Goal: Find specific page/section: Find specific page/section

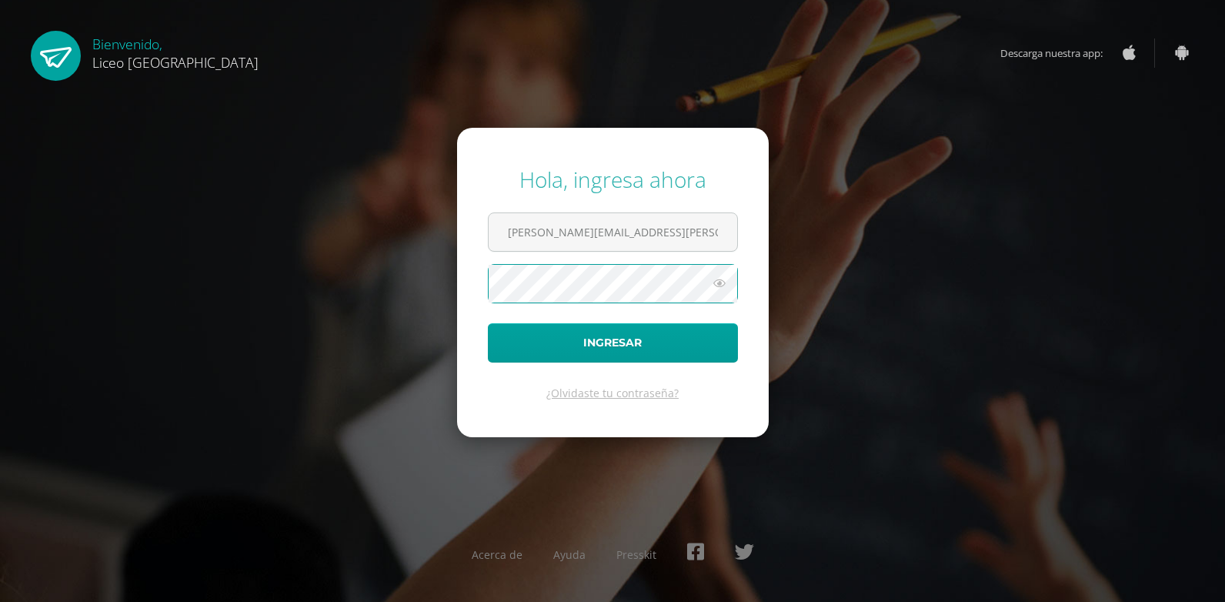
click at [488, 323] on button "Ingresar" at bounding box center [613, 342] width 250 height 39
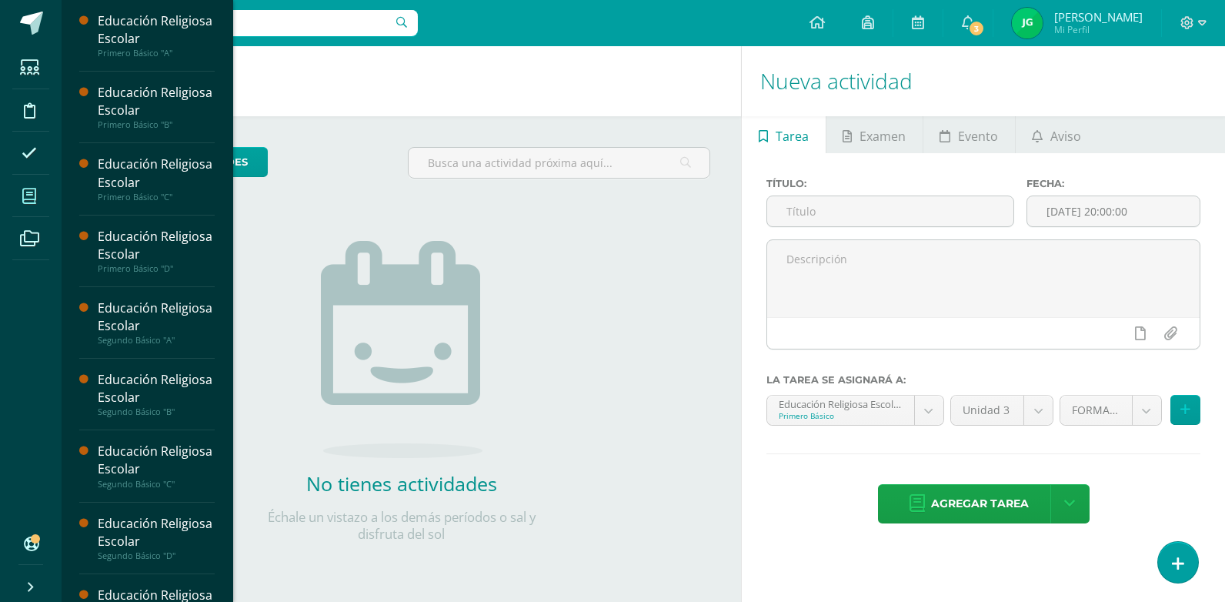
click at [29, 199] on icon at bounding box center [29, 195] width 14 height 15
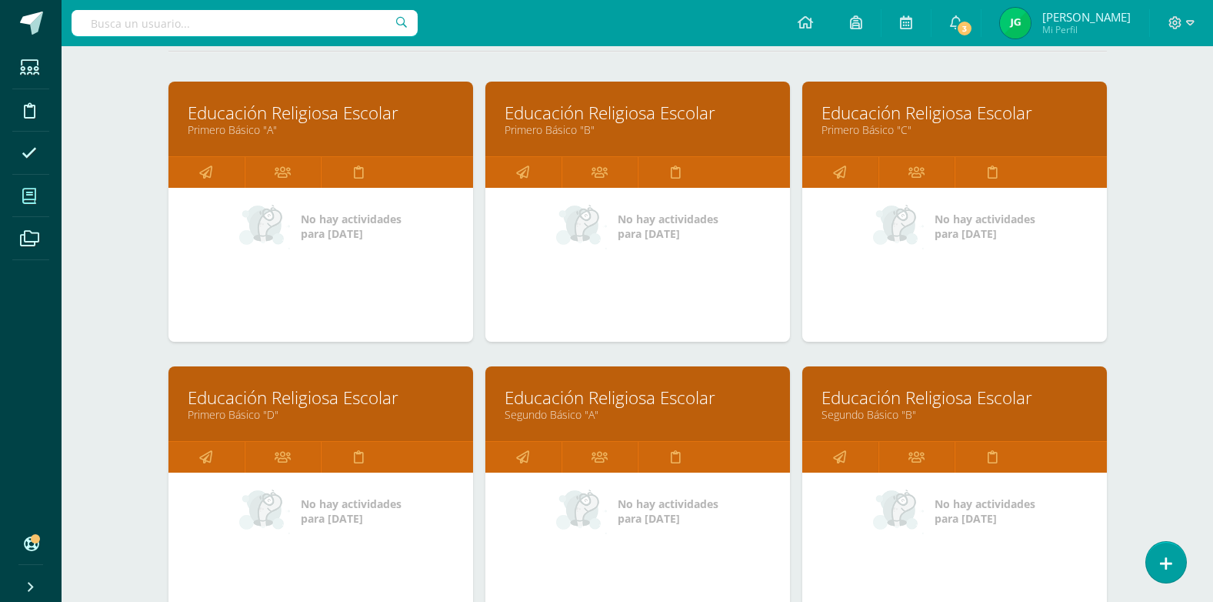
scroll to position [308, 0]
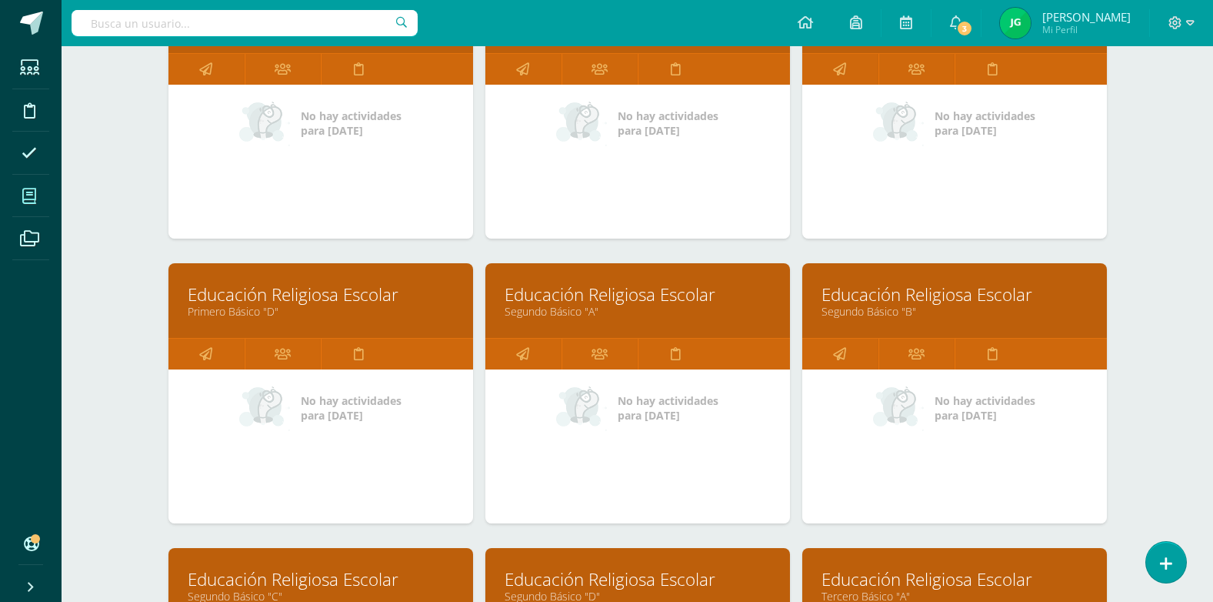
click at [317, 293] on link "Educación Religiosa Escolar" at bounding box center [321, 294] width 266 height 24
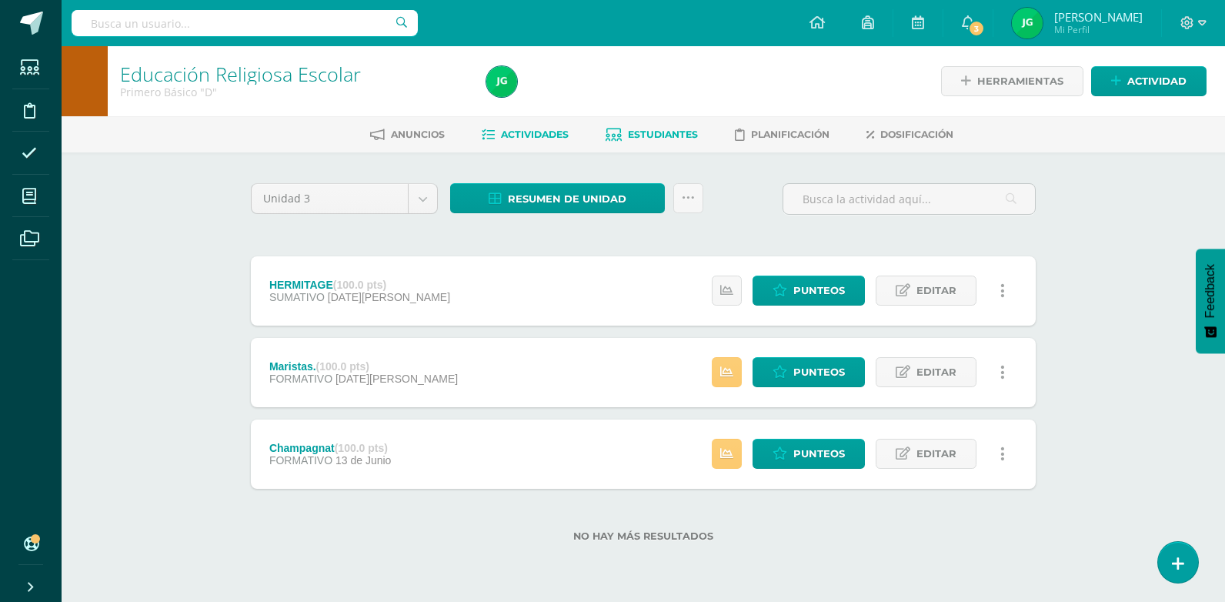
click at [639, 131] on span "Estudiantes" at bounding box center [663, 134] width 70 height 12
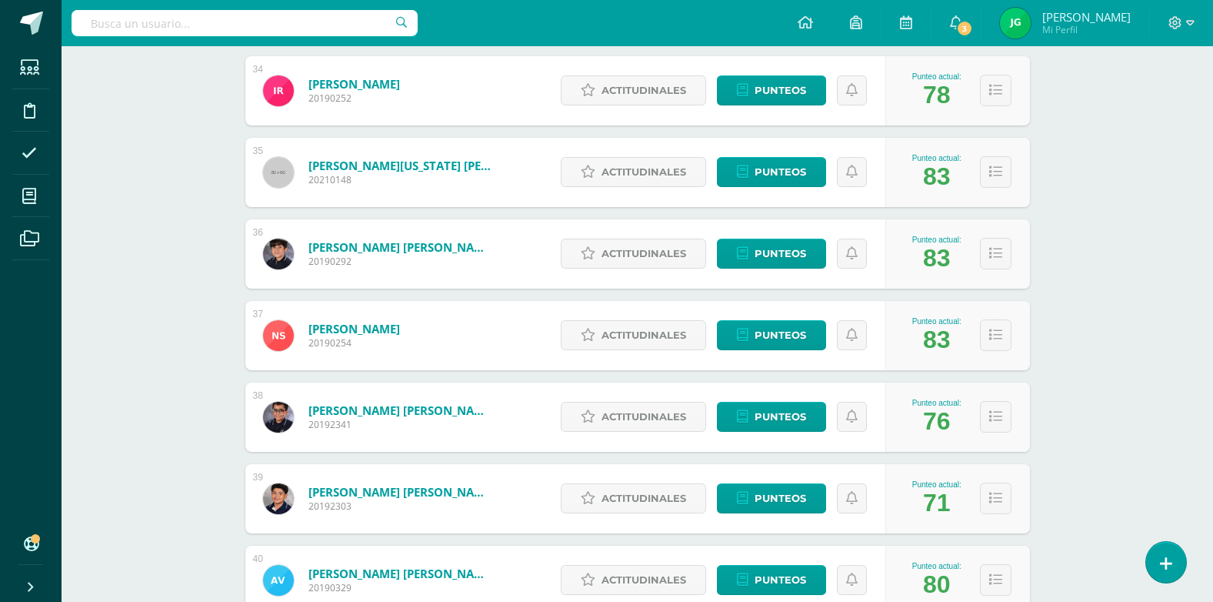
scroll to position [3018, 0]
